Goal: Navigation & Orientation: Find specific page/section

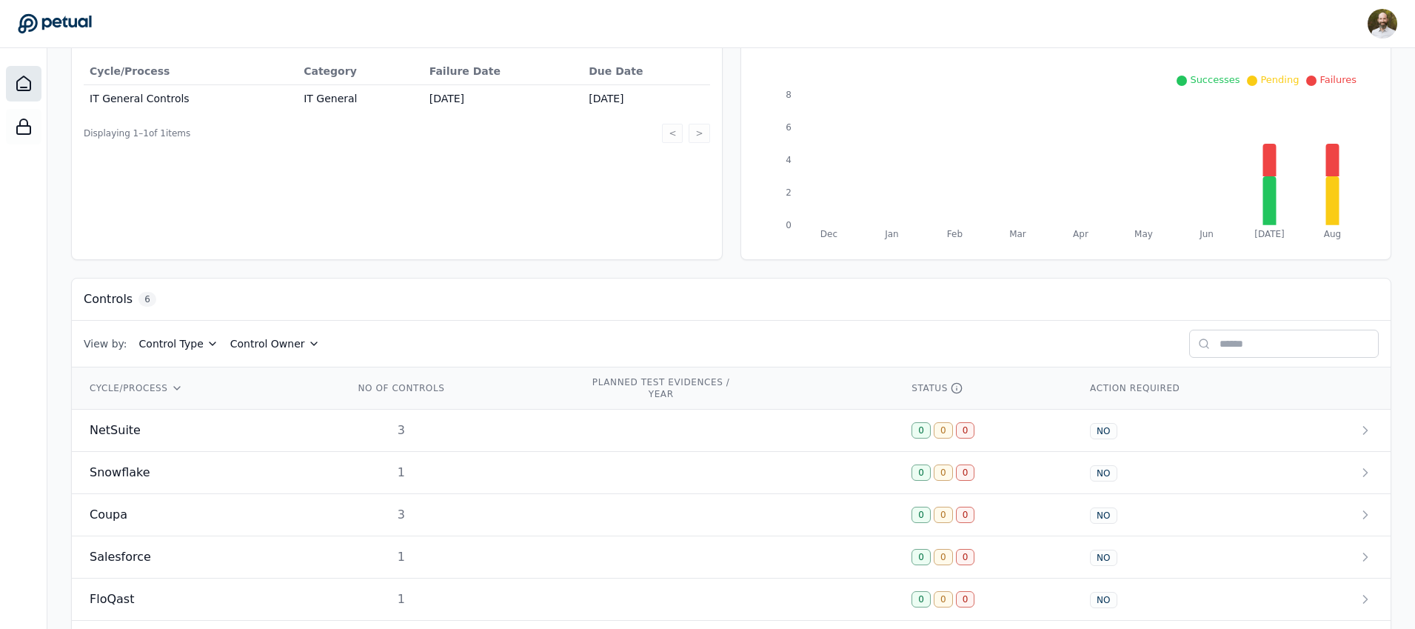
scroll to position [250, 0]
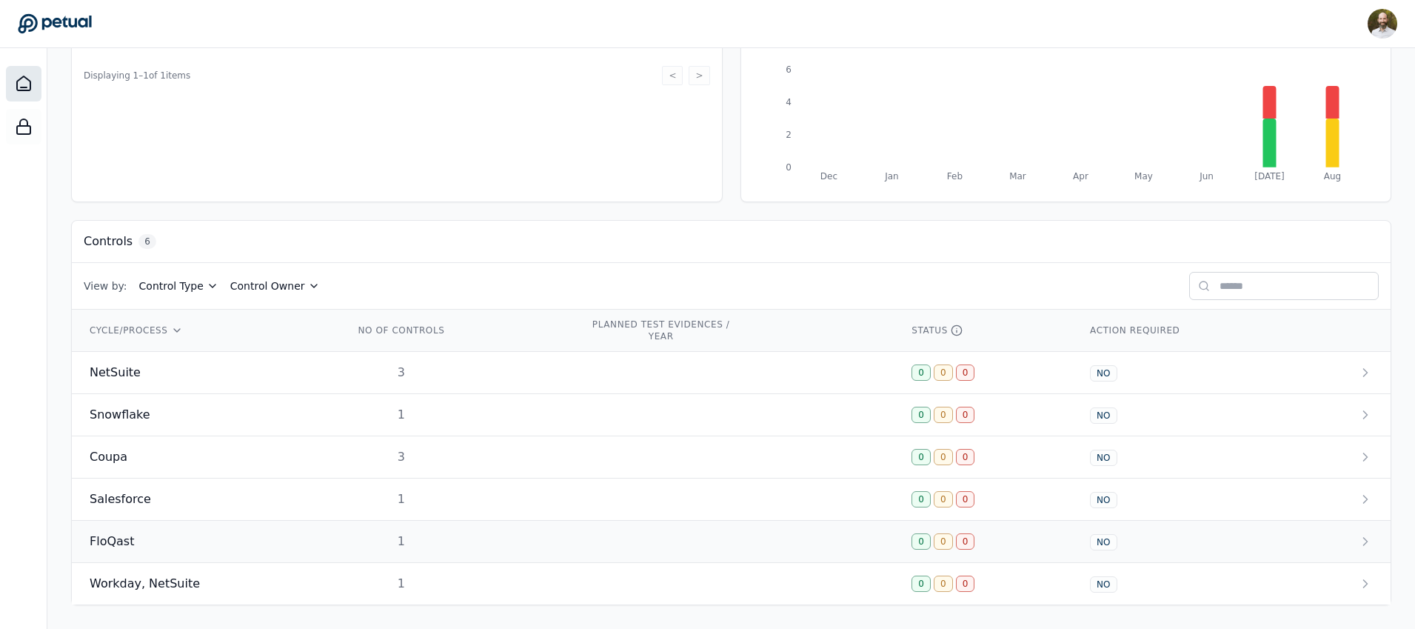
click at [147, 540] on div "FloQast" at bounding box center [204, 541] width 229 height 18
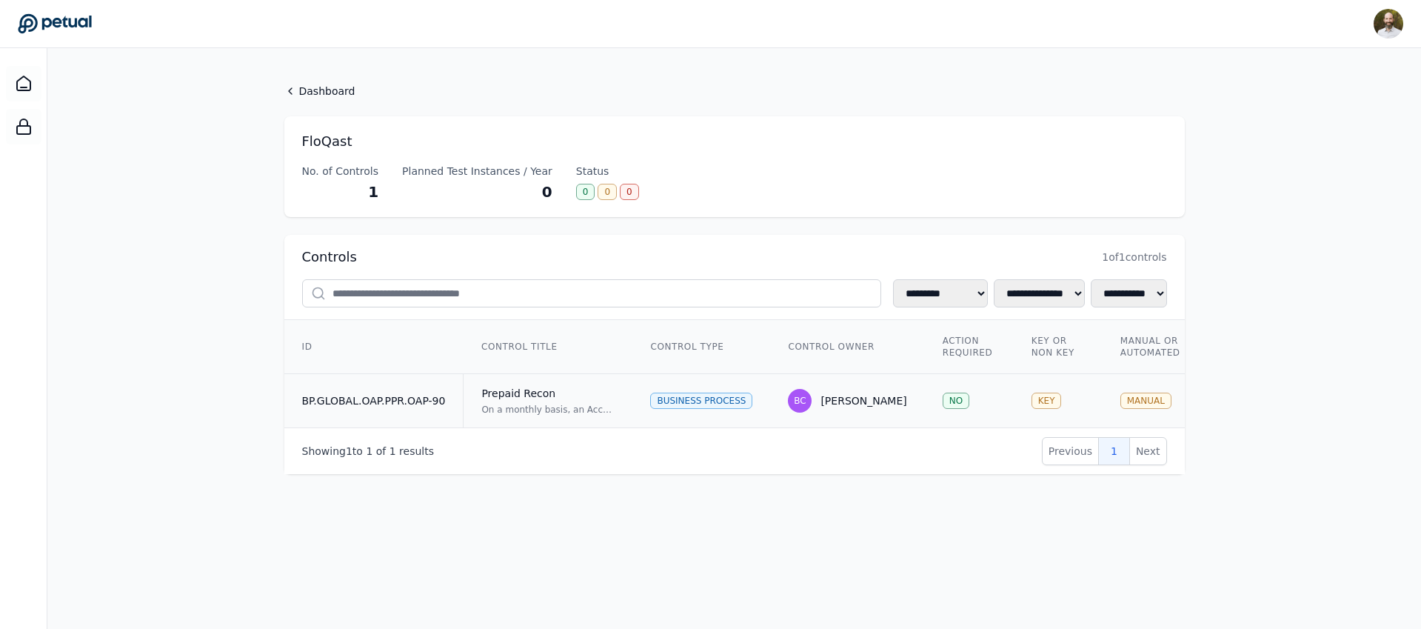
click at [564, 393] on div "Prepaid Recon" at bounding box center [547, 393] width 133 height 15
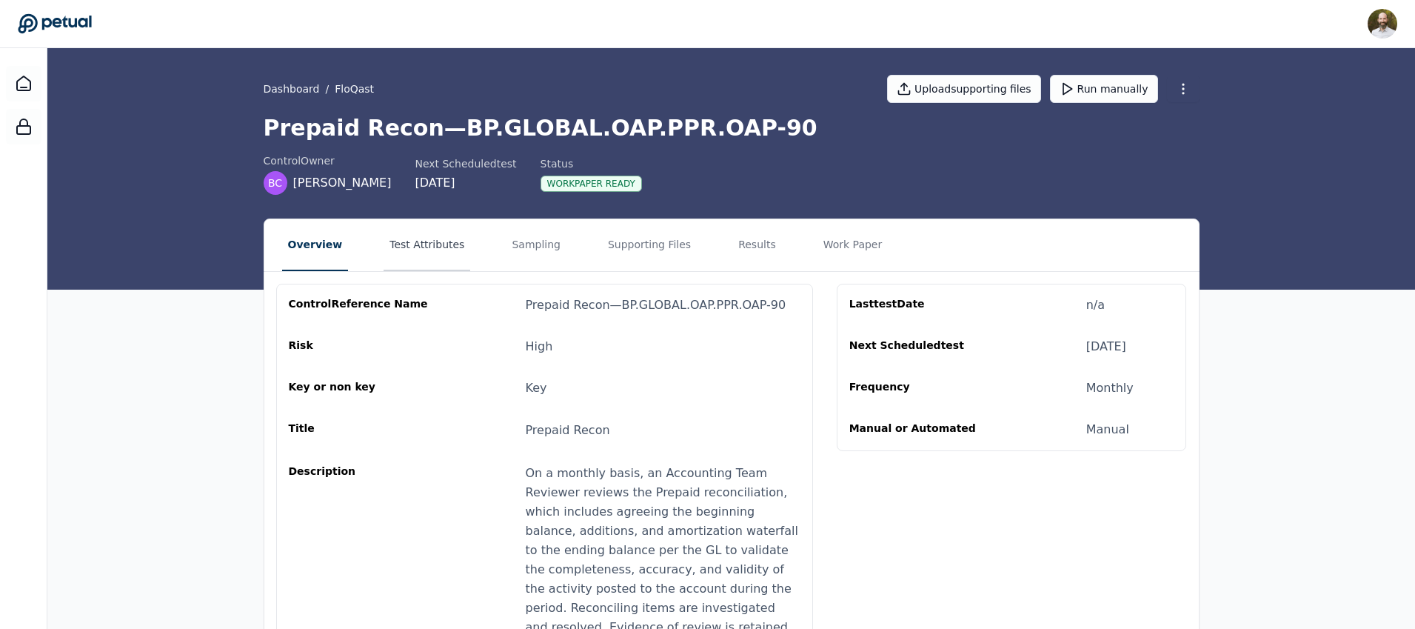
click at [430, 244] on button "Test Attributes" at bounding box center [426, 245] width 87 height 52
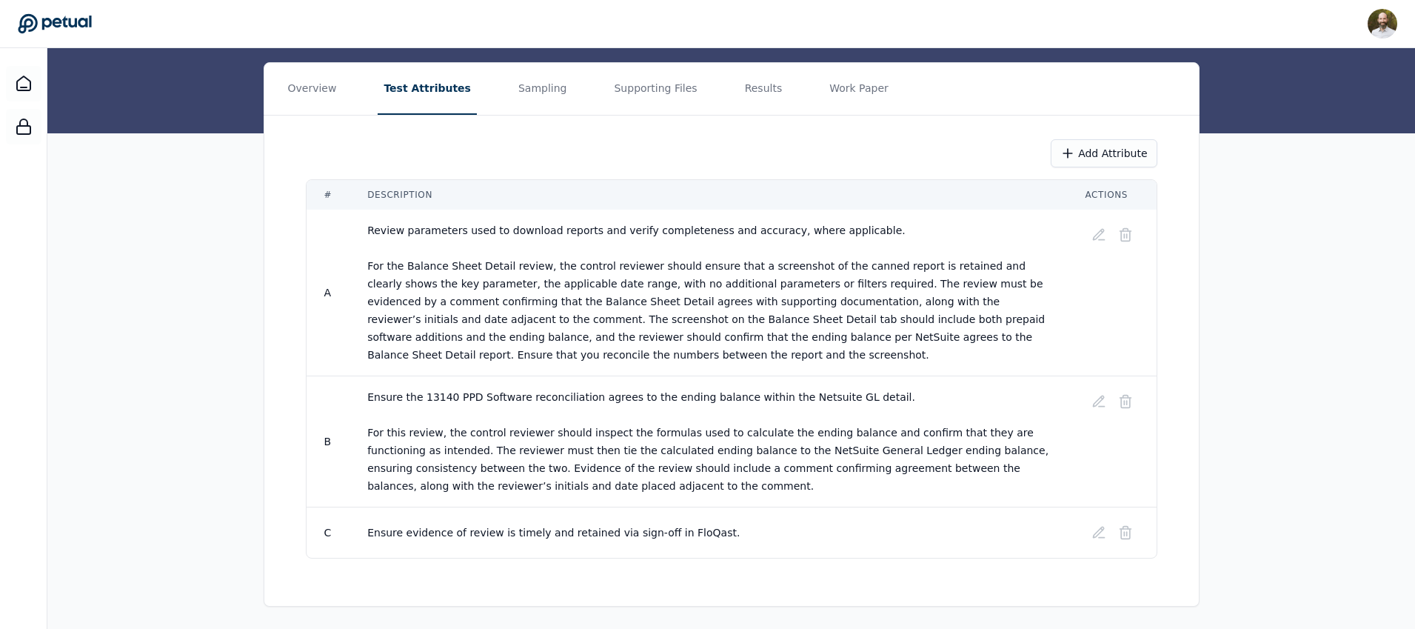
scroll to position [158, 0]
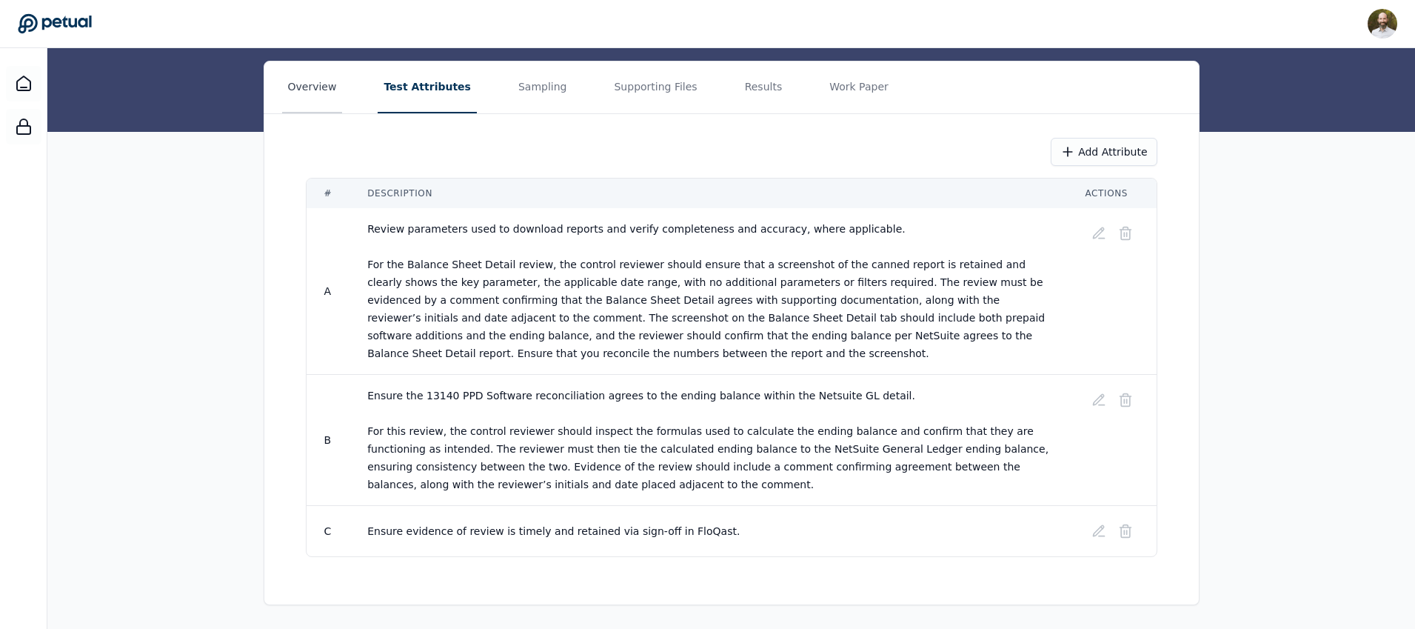
click at [325, 92] on button "Overview" at bounding box center [312, 87] width 61 height 52
